Goal: Transaction & Acquisition: Purchase product/service

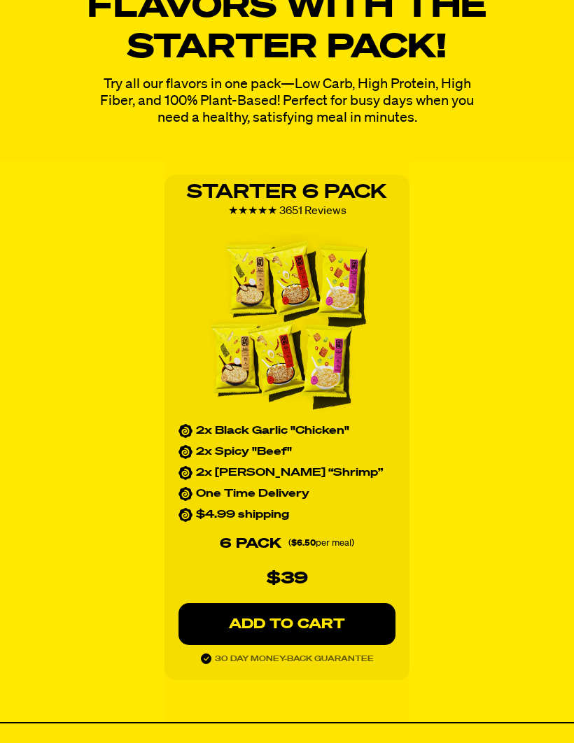
scroll to position [1870, 0]
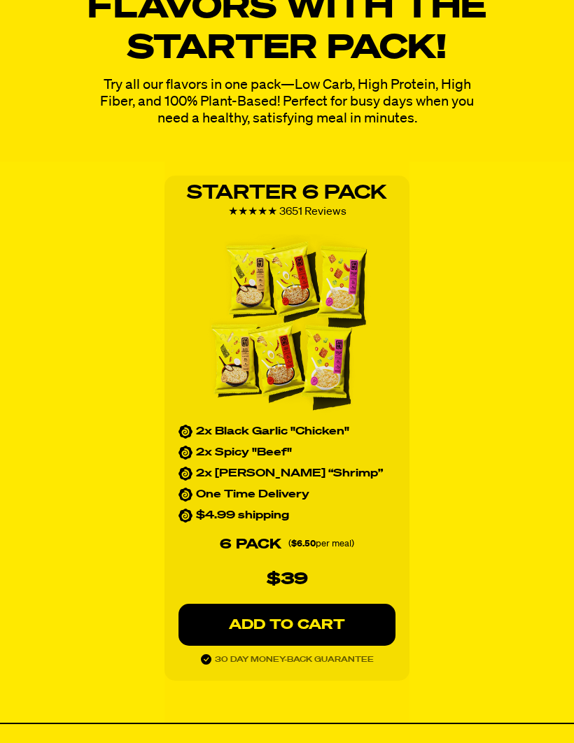
click at [327, 626] on p "ADD TO CART" at bounding box center [286, 625] width 161 height 14
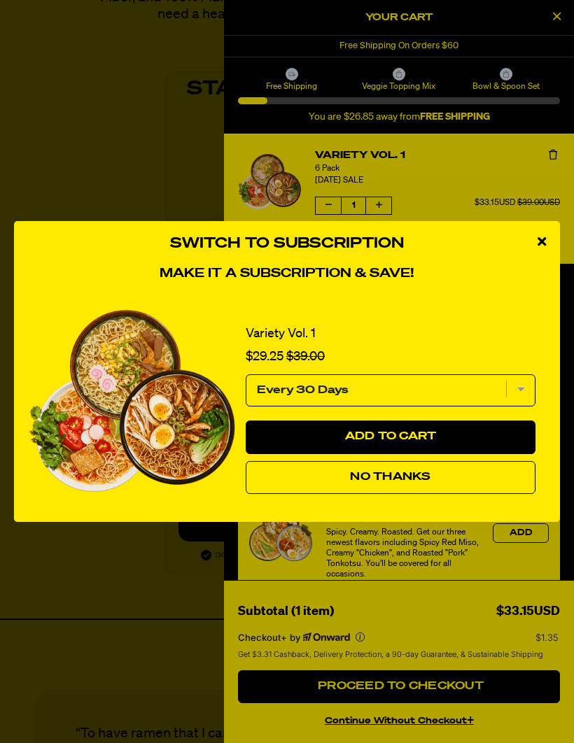
scroll to position [1974, 0]
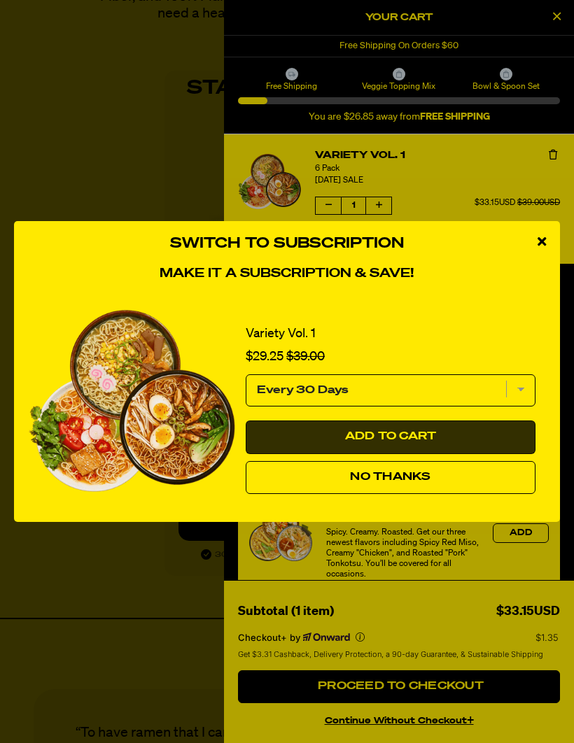
click at [426, 446] on button "Add to Cart" at bounding box center [391, 437] width 290 height 34
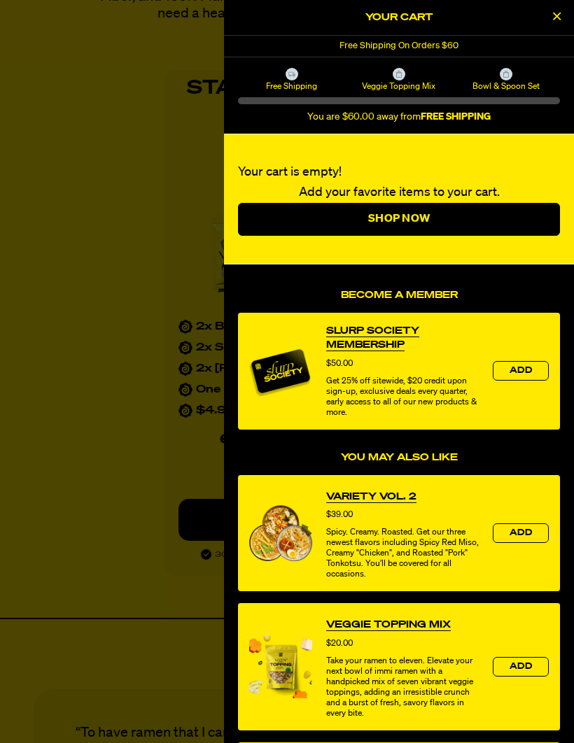
select select "Every 30 Days"
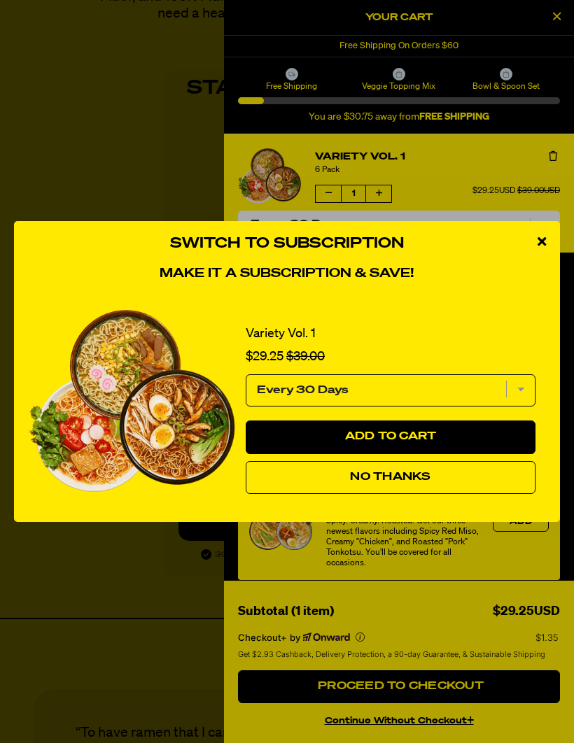
click at [524, 742] on div "Switch to Subscription Make it a subscription & save! Variety Vol. 1 Sale price…" at bounding box center [287, 371] width 574 height 743
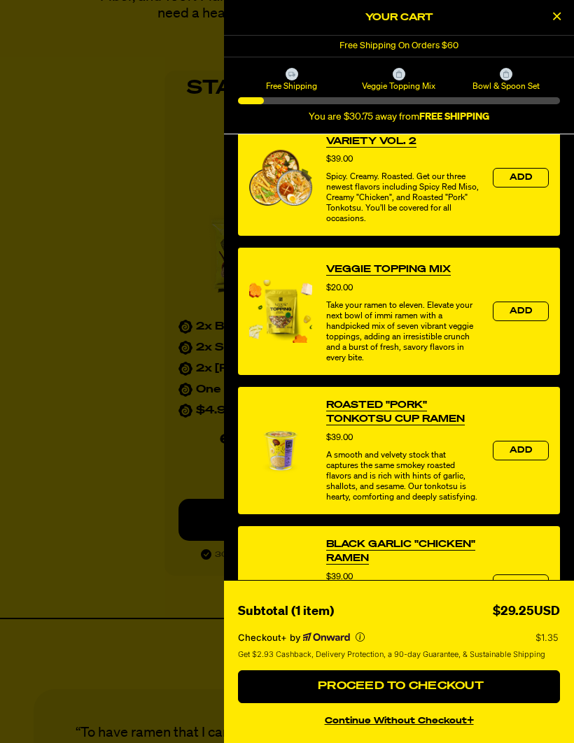
scroll to position [343, 0]
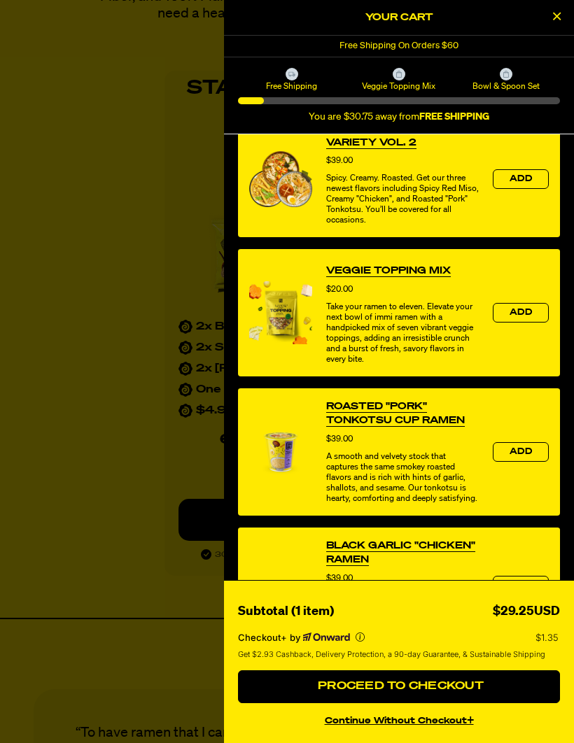
click at [534, 542] on div "Black Garlic "Chicken" Ramen Price $39.00 Classic, savory, and comforting. The …" at bounding box center [399, 586] width 322 height 118
click at [506, 704] on button "Proceed to Checkout" at bounding box center [399, 687] width 322 height 34
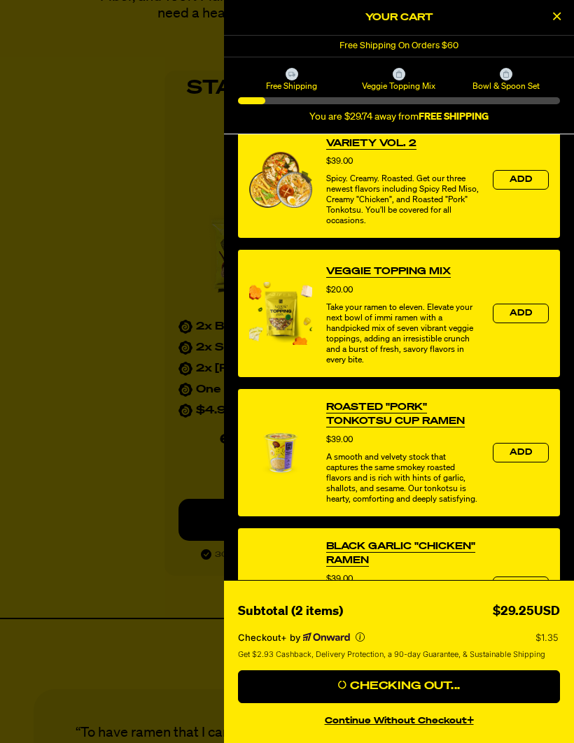
scroll to position [2023, 0]
